Goal: Information Seeking & Learning: Understand process/instructions

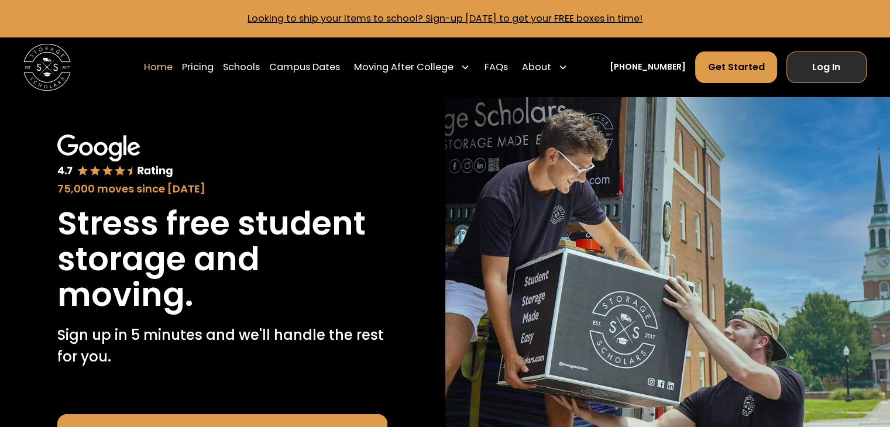
click at [818, 53] on link "Log In" at bounding box center [827, 67] width 80 height 32
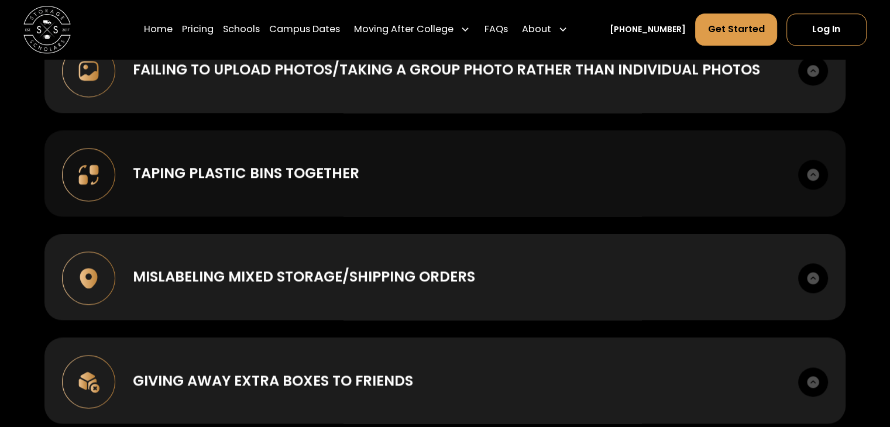
scroll to position [1404, 0]
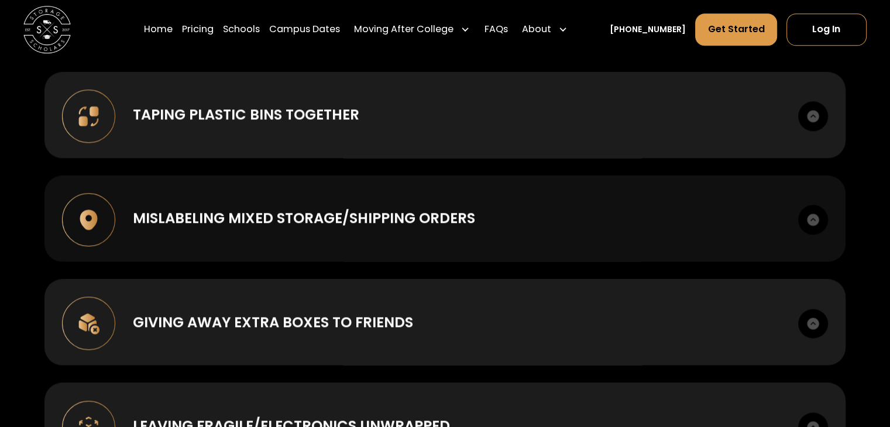
click at [389, 218] on div "Mislabeling mixed storage/shipping orders" at bounding box center [304, 218] width 342 height 21
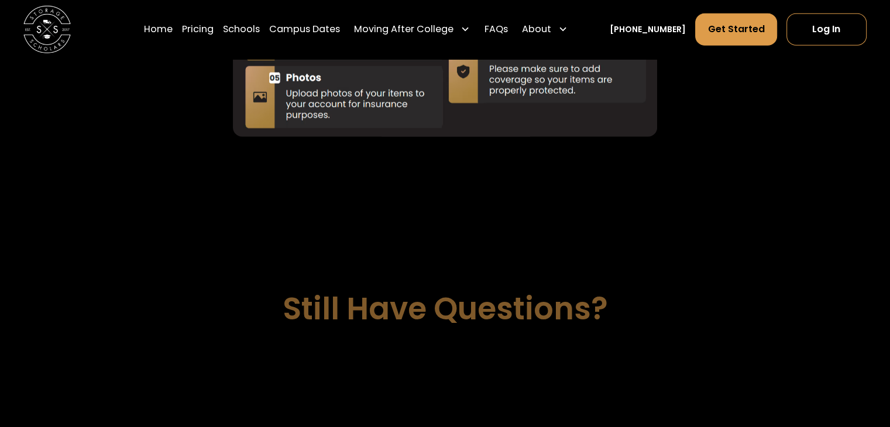
scroll to position [3628, 0]
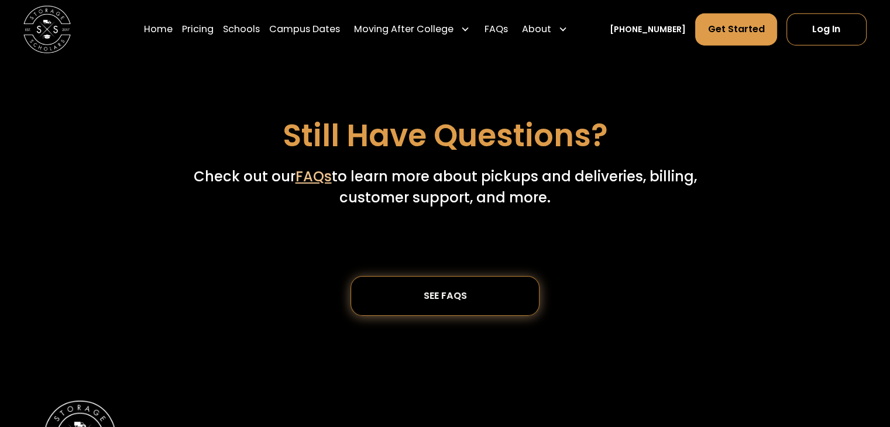
click at [440, 286] on div "SEE FAQs" at bounding box center [445, 296] width 86 height 39
